Goal: Transaction & Acquisition: Book appointment/travel/reservation

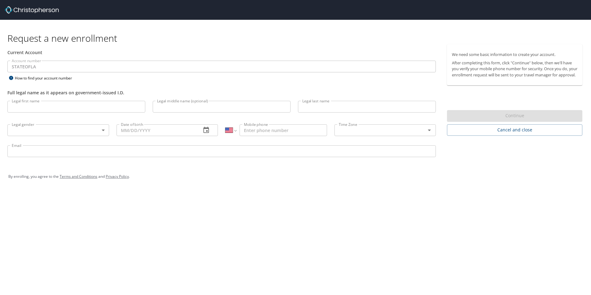
select select "US"
click at [9, 10] on img at bounding box center [32, 9] width 54 height 7
click at [40, 7] on img at bounding box center [32, 9] width 54 height 7
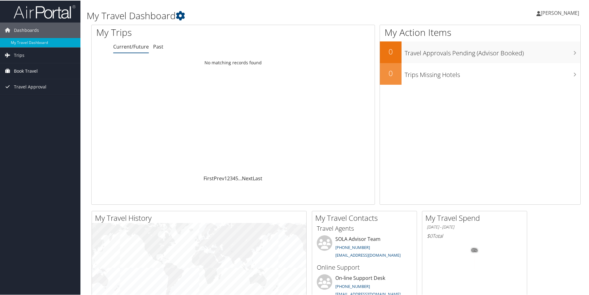
click at [32, 70] on span "Book Travel" at bounding box center [26, 70] width 24 height 15
click at [37, 100] on link "Book/Manage Online Trips" at bounding box center [40, 101] width 80 height 9
